Goal: Answer question/provide support

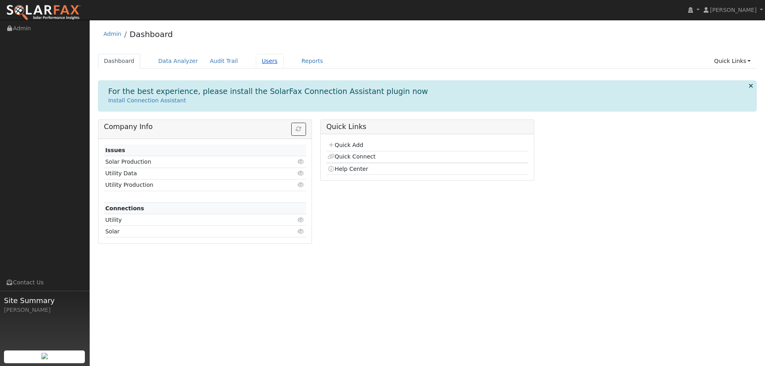
click at [260, 59] on link "Users" at bounding box center [270, 61] width 28 height 15
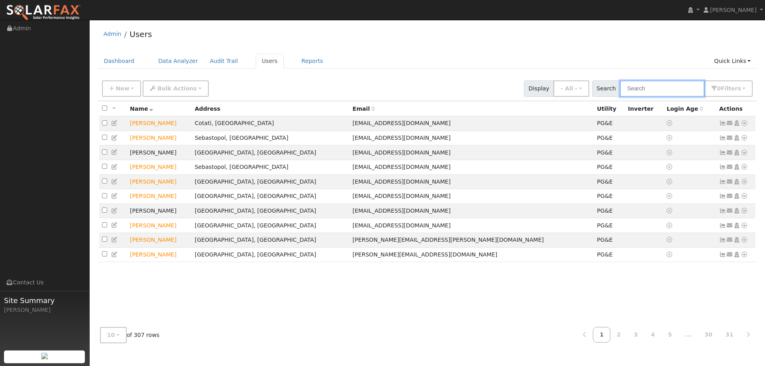
click at [681, 89] on input "text" at bounding box center [662, 88] width 84 height 16
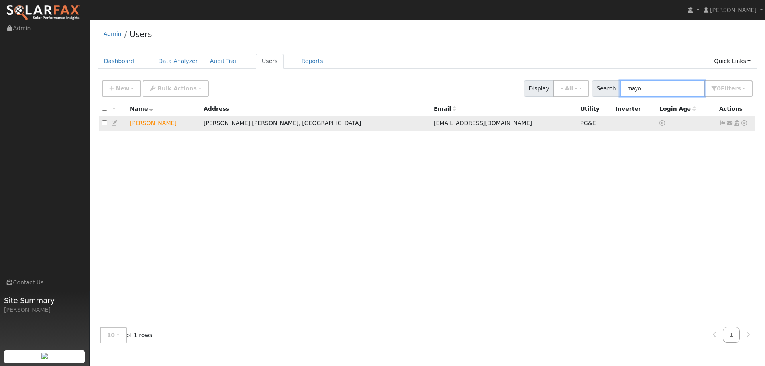
type input "mayo"
click at [745, 124] on icon at bounding box center [743, 123] width 7 height 6
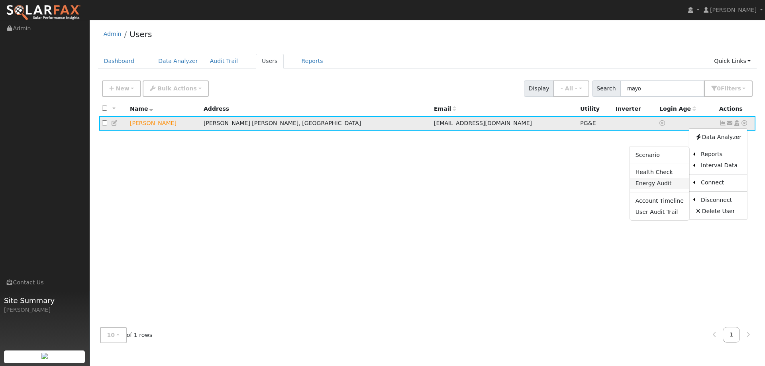
click at [661, 182] on link "Energy Audit" at bounding box center [659, 183] width 59 height 11
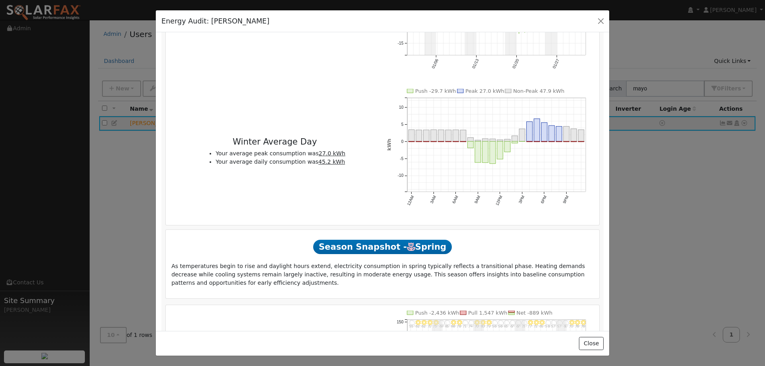
scroll to position [1058, 0]
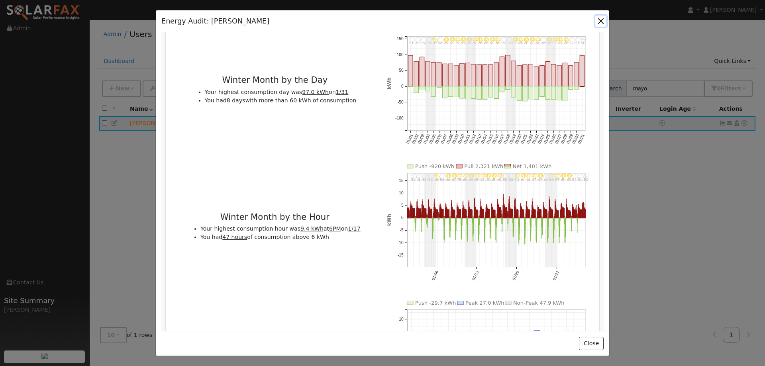
click at [602, 22] on button "button" at bounding box center [600, 21] width 11 height 11
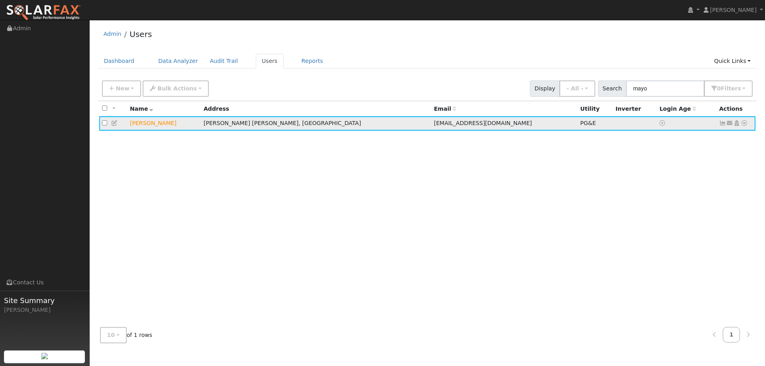
click at [747, 126] on icon at bounding box center [743, 123] width 7 height 6
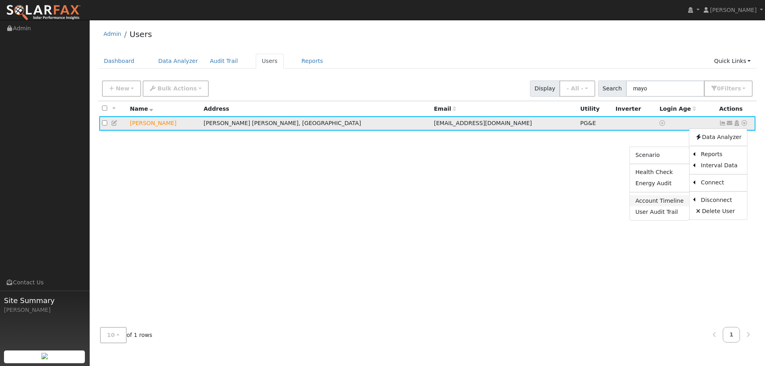
click at [666, 199] on link "Account Timeline" at bounding box center [659, 200] width 59 height 11
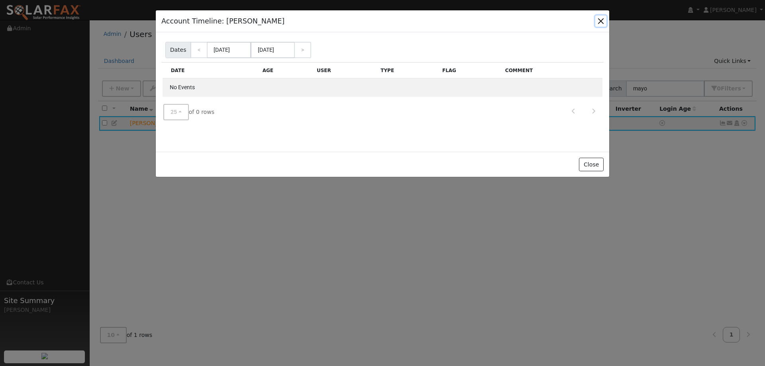
click at [599, 21] on button "button" at bounding box center [600, 21] width 11 height 11
